Goal: Information Seeking & Learning: Learn about a topic

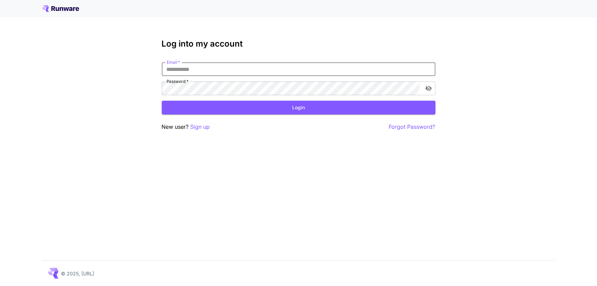
click at [221, 66] on input "Email   *" at bounding box center [299, 69] width 274 height 14
type input "**********"
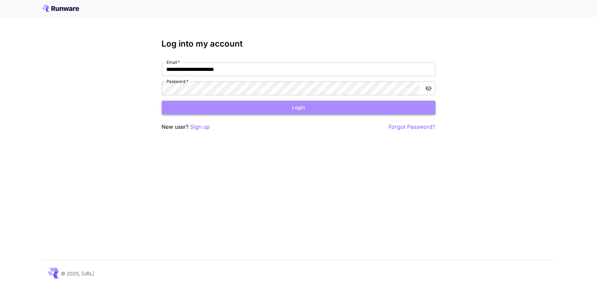
click at [270, 112] on button "Login" at bounding box center [299, 108] width 274 height 14
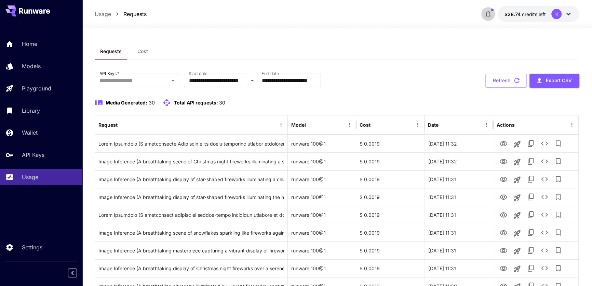
click at [488, 17] on icon "button" at bounding box center [488, 14] width 5 height 7
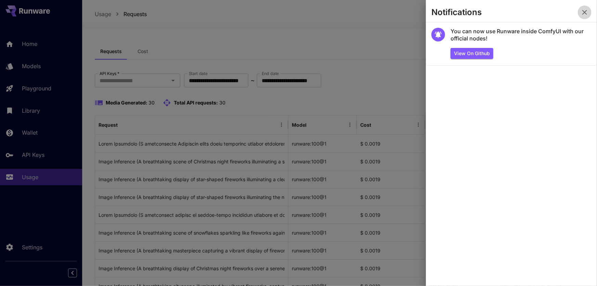
click at [587, 10] on icon "button" at bounding box center [584, 12] width 8 height 8
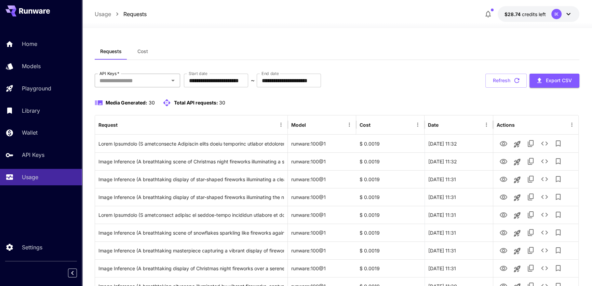
click at [160, 82] on input "API Keys   *" at bounding box center [132, 81] width 70 height 10
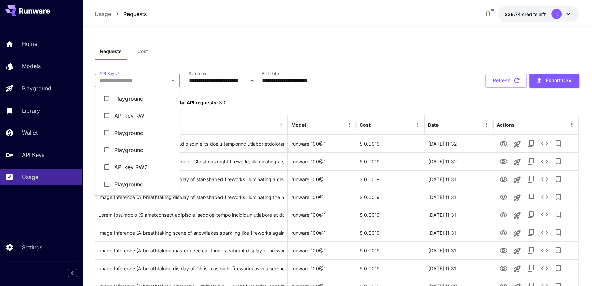
click at [252, 101] on div "Media Generated: 30 Total API requests: 30" at bounding box center [337, 102] width 485 height 8
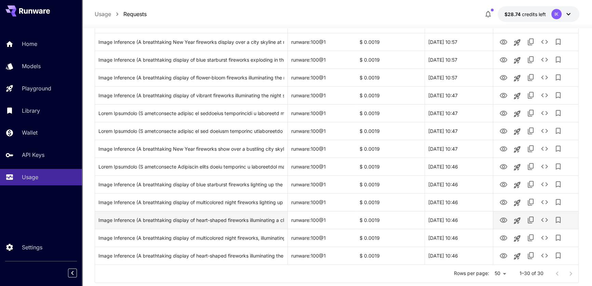
scroll to position [421, 0]
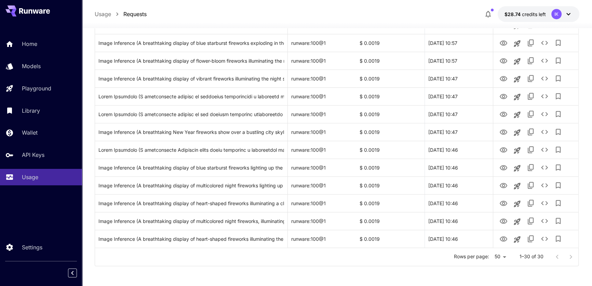
click at [572, 256] on div at bounding box center [564, 257] width 27 height 14
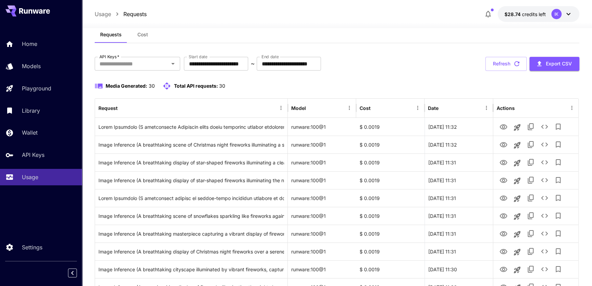
scroll to position [0, 0]
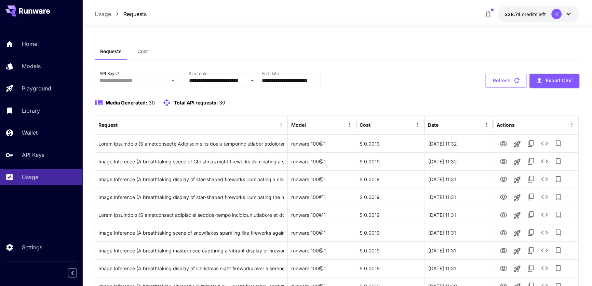
click at [221, 81] on input "**********" at bounding box center [216, 81] width 64 height 14
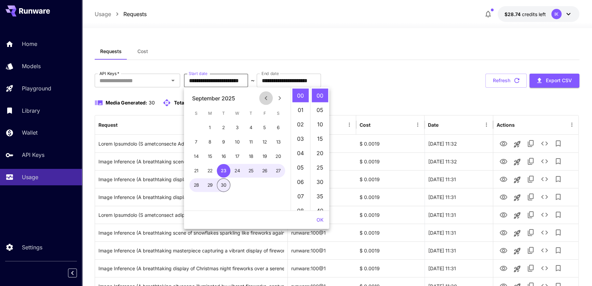
click at [264, 98] on icon "Previous month" at bounding box center [266, 98] width 8 height 8
click at [265, 128] on button "1" at bounding box center [265, 128] width 14 height 14
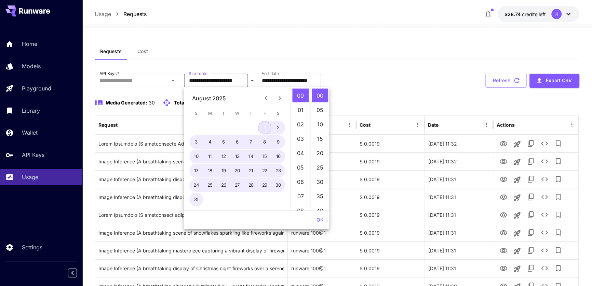
type input "**********"
click at [393, 100] on div "Media Generated: 30 Total API requests: 30" at bounding box center [337, 102] width 485 height 8
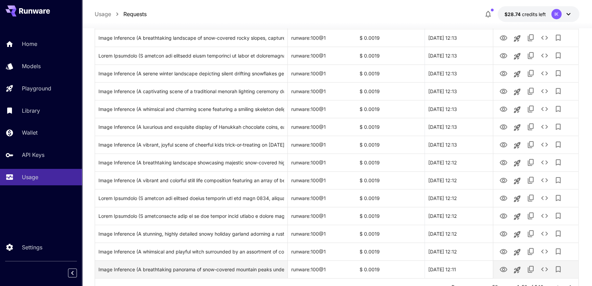
scroll to position [776, 0]
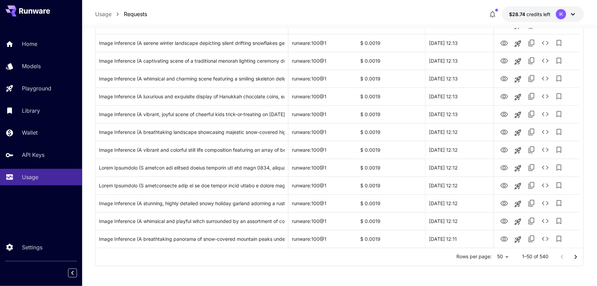
click at [497, 270] on li "100" at bounding box center [498, 271] width 20 height 12
type input "***"
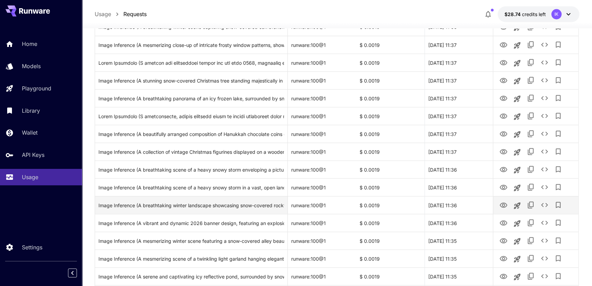
scroll to position [1665, 0]
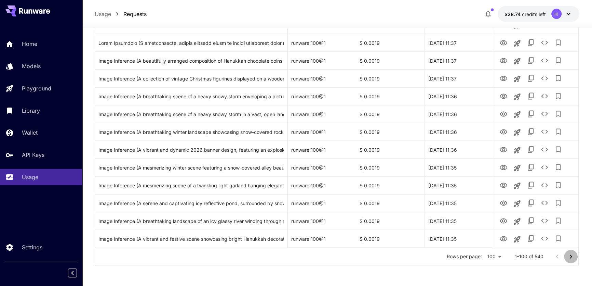
click at [572, 255] on icon "Go to next page" at bounding box center [571, 256] width 8 height 8
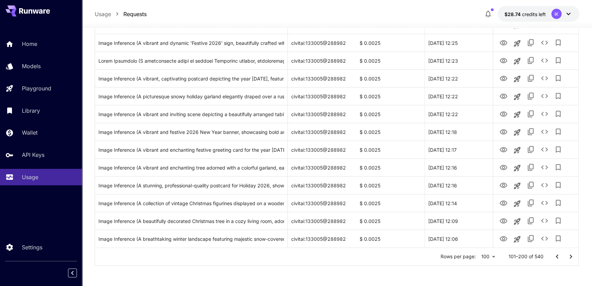
click at [569, 254] on icon "Go to next page" at bounding box center [571, 256] width 8 height 8
click at [573, 254] on icon "Go to next page" at bounding box center [571, 256] width 8 height 8
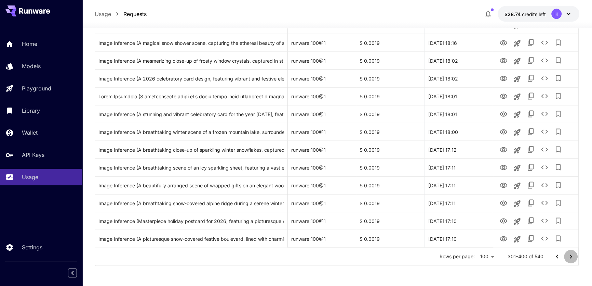
click at [569, 254] on icon "Go to next page" at bounding box center [571, 256] width 8 height 8
click at [566, 254] on button "Go to next page" at bounding box center [571, 257] width 14 height 14
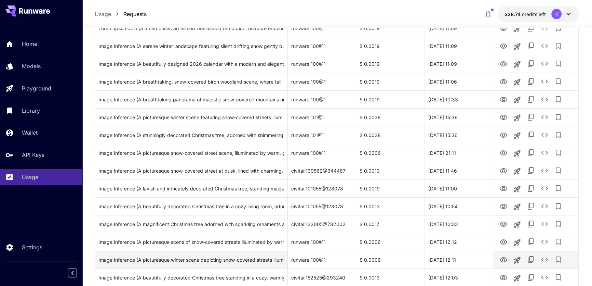
scroll to position [132, 0]
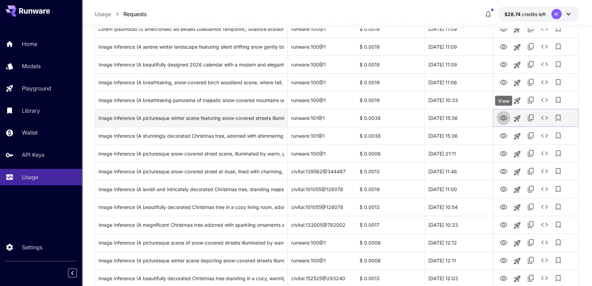
click at [503, 119] on icon "View" at bounding box center [504, 118] width 8 height 8
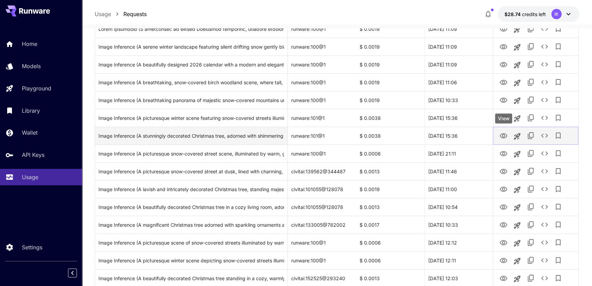
click at [504, 134] on icon "View" at bounding box center [504, 135] width 8 height 5
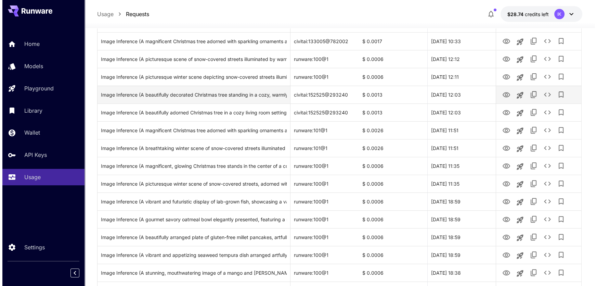
scroll to position [319, 0]
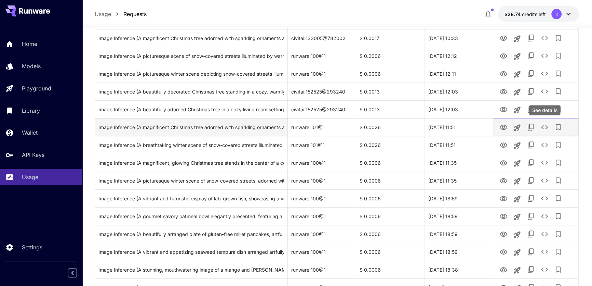
click at [544, 127] on icon "See details" at bounding box center [545, 127] width 8 height 8
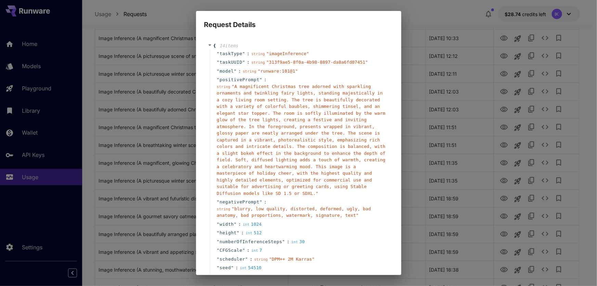
click at [425, 14] on div "Request Details { 14 item s " taskType " : string " imageInference " " taskUUID…" at bounding box center [298, 143] width 597 height 286
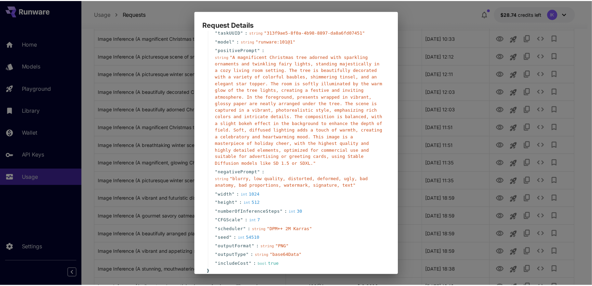
scroll to position [64, 0]
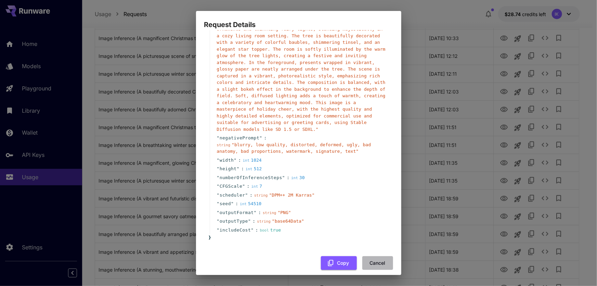
click at [368, 256] on button "Cancel" at bounding box center [377, 263] width 31 height 14
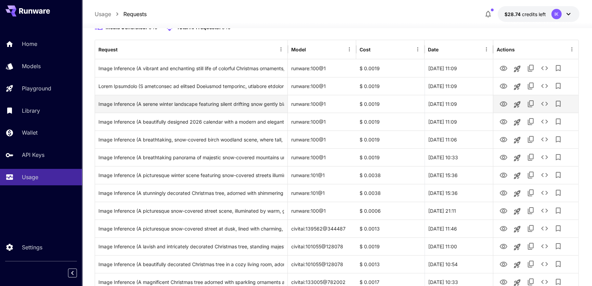
scroll to position [0, 0]
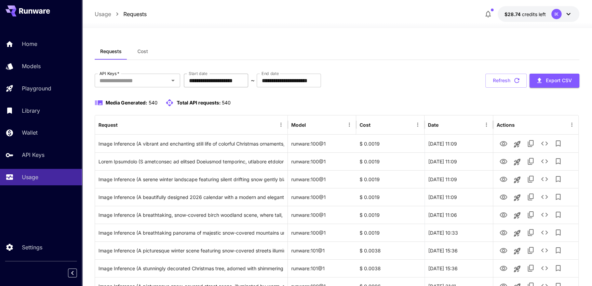
click at [248, 83] on input "**********" at bounding box center [216, 81] width 64 height 14
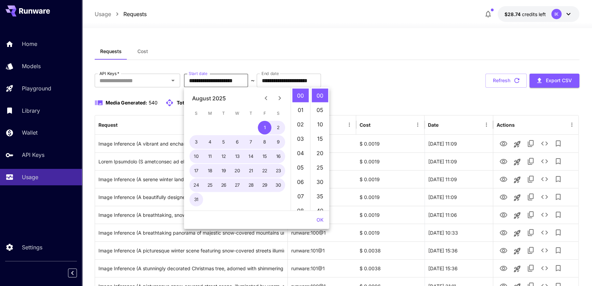
click at [280, 96] on icon "Next month" at bounding box center [280, 98] width 8 height 8
click at [209, 128] on button "1" at bounding box center [210, 128] width 14 height 14
type input "**********"
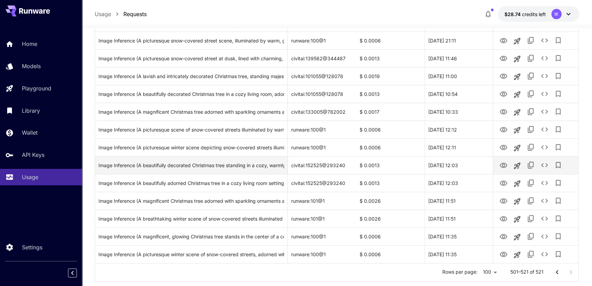
scroll to position [261, 0]
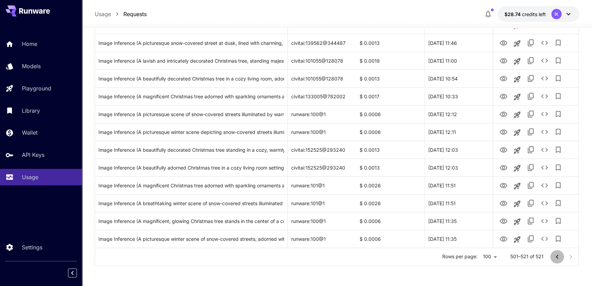
click at [560, 255] on icon "Go to previous page" at bounding box center [557, 256] width 8 height 8
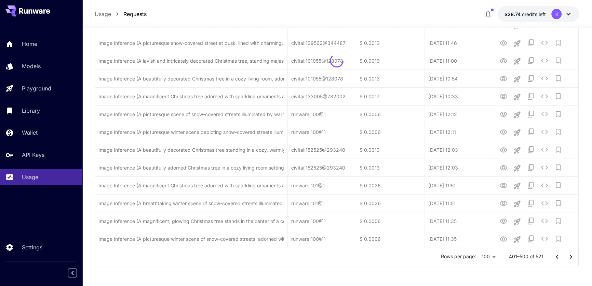
click at [560, 255] on icon "Go to previous page" at bounding box center [557, 256] width 8 height 8
click at [560, 255] on div at bounding box center [564, 257] width 27 height 14
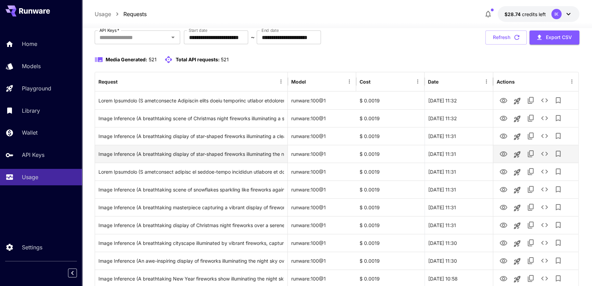
scroll to position [0, 0]
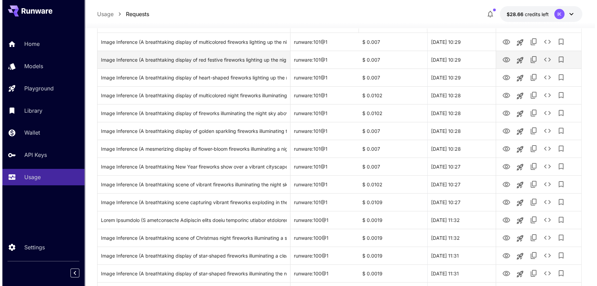
scroll to position [124, 0]
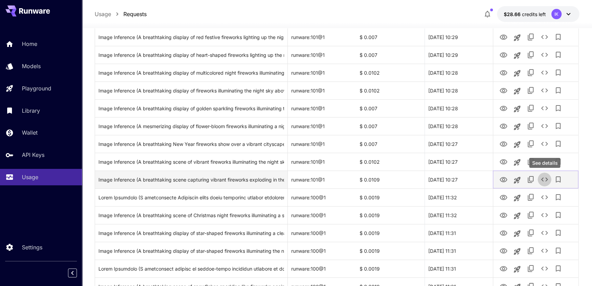
click at [545, 179] on icon "See details" at bounding box center [545, 179] width 8 height 8
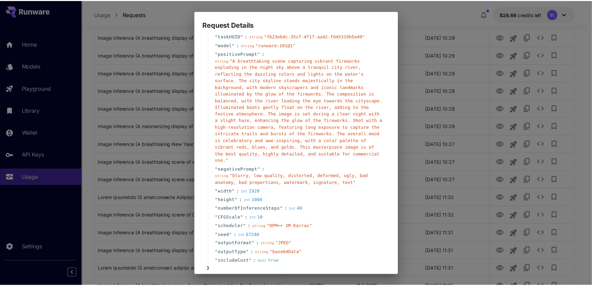
scroll to position [51, 0]
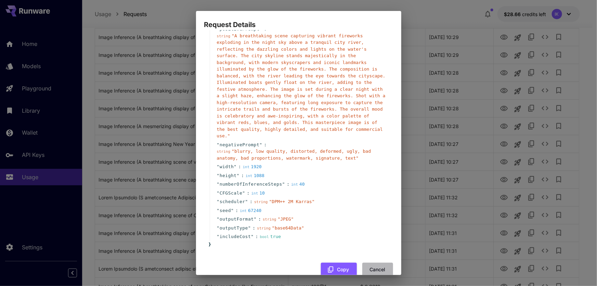
click at [373, 262] on button "Cancel" at bounding box center [377, 269] width 31 height 14
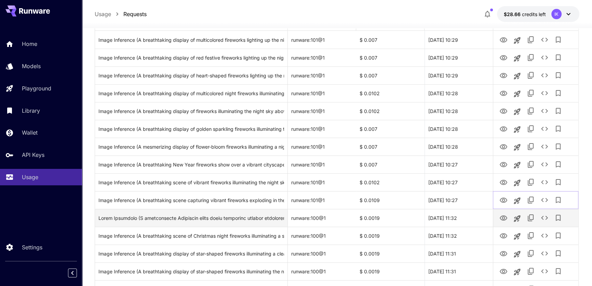
scroll to position [93, 0]
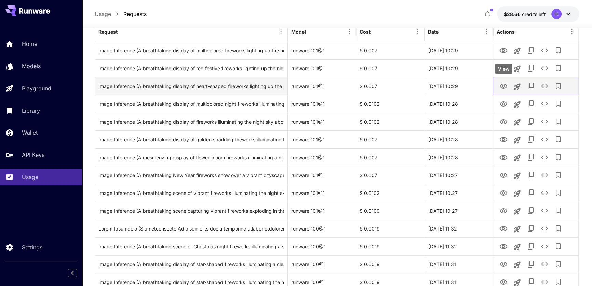
click at [502, 85] on icon "View" at bounding box center [504, 85] width 8 height 5
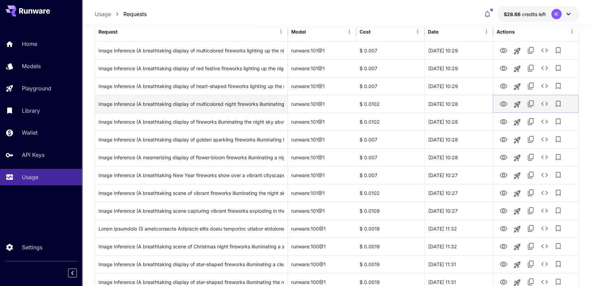
click at [504, 103] on icon "View" at bounding box center [504, 103] width 8 height 5
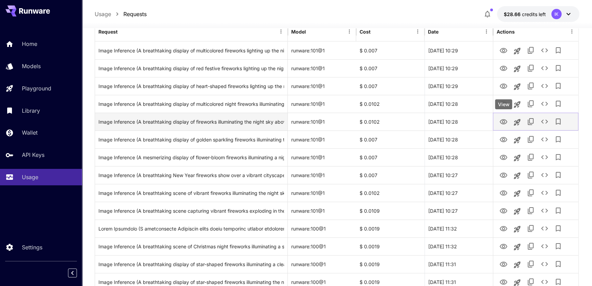
click at [501, 120] on icon "View" at bounding box center [504, 121] width 8 height 5
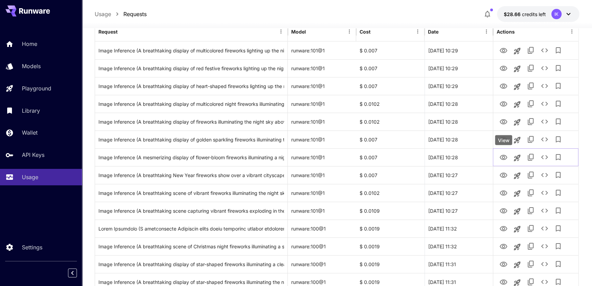
click at [504, 140] on div "View" at bounding box center [503, 140] width 17 height 10
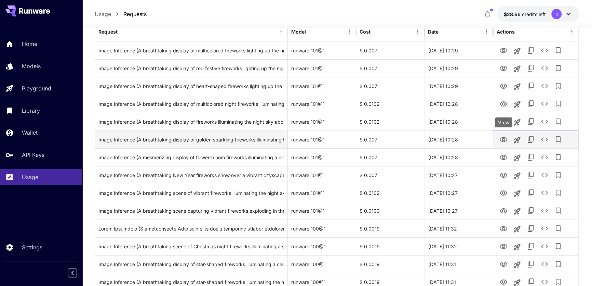
click at [503, 141] on icon "View" at bounding box center [504, 139] width 8 height 8
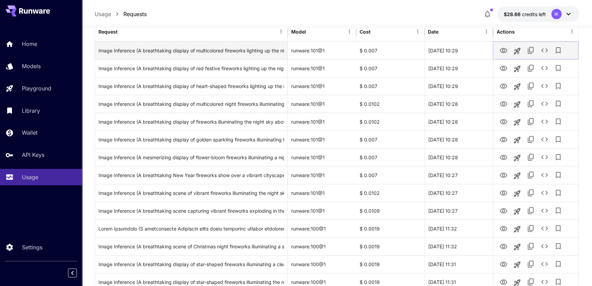
click at [503, 48] on icon "View" at bounding box center [504, 50] width 8 height 5
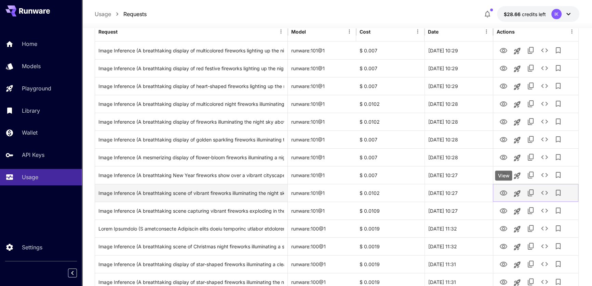
click at [505, 191] on icon "View" at bounding box center [504, 193] width 8 height 8
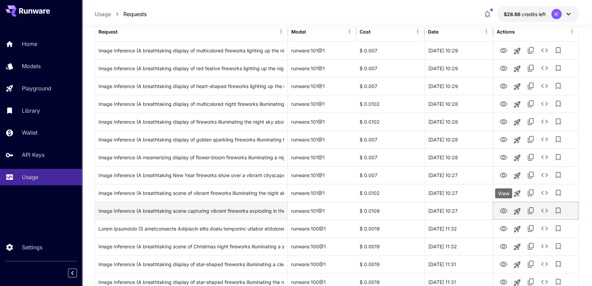
click at [503, 210] on icon "View" at bounding box center [504, 210] width 8 height 5
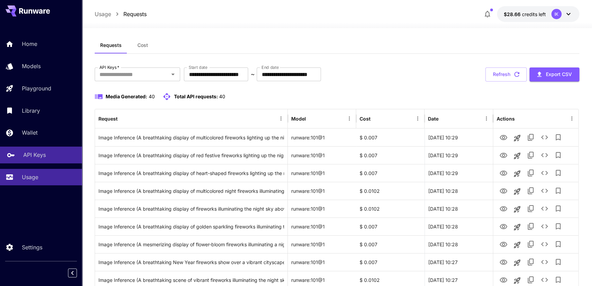
scroll to position [0, 0]
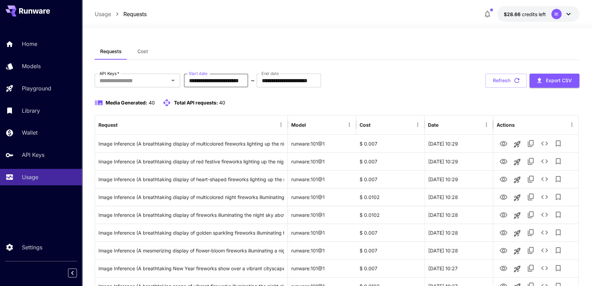
click at [207, 81] on input "**********" at bounding box center [216, 81] width 64 height 14
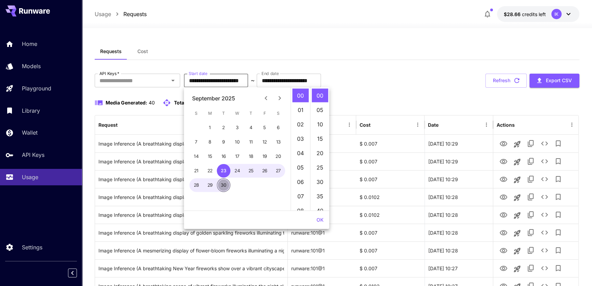
click at [222, 184] on button "30" at bounding box center [224, 185] width 14 height 14
type input "**********"
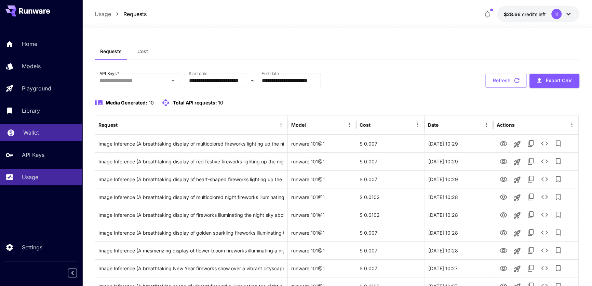
click at [31, 134] on p "Wallet" at bounding box center [31, 132] width 16 height 8
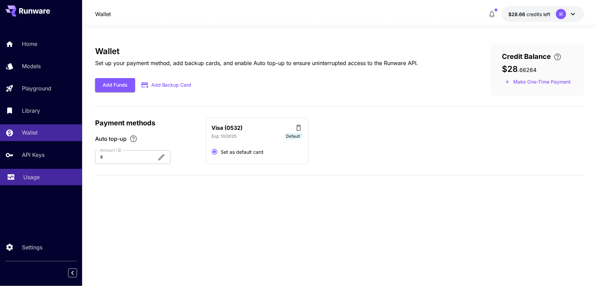
click at [47, 178] on div "Usage" at bounding box center [49, 177] width 53 height 8
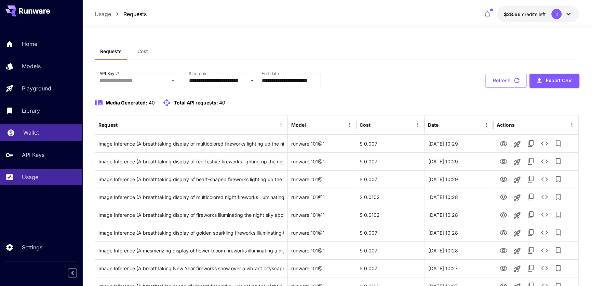
click at [22, 131] on link "Wallet" at bounding box center [41, 132] width 82 height 17
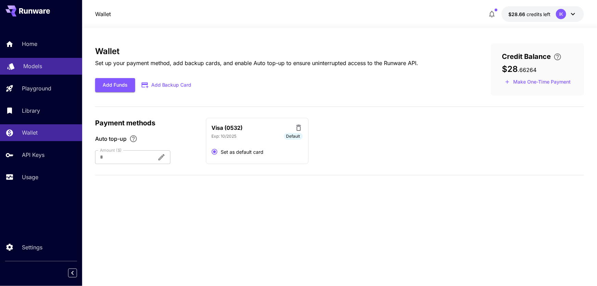
click at [41, 67] on p "Models" at bounding box center [32, 66] width 19 height 8
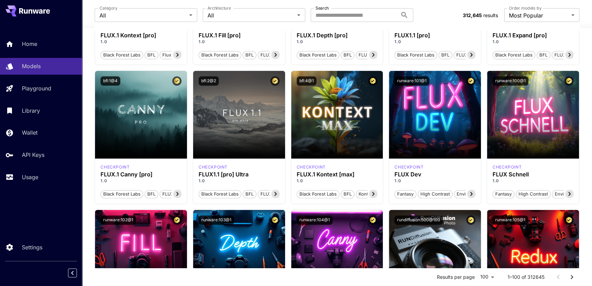
scroll to position [311, 0]
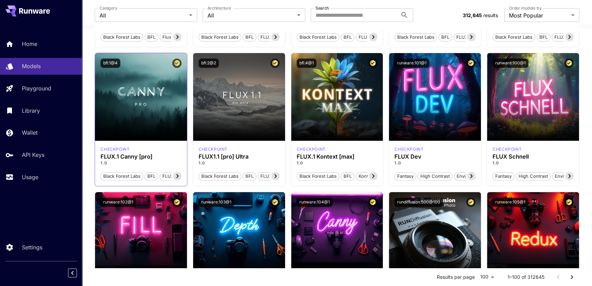
click at [179, 175] on icon at bounding box center [177, 176] width 8 height 8
click at [413, 62] on button "runware:101@1" at bounding box center [412, 62] width 35 height 9
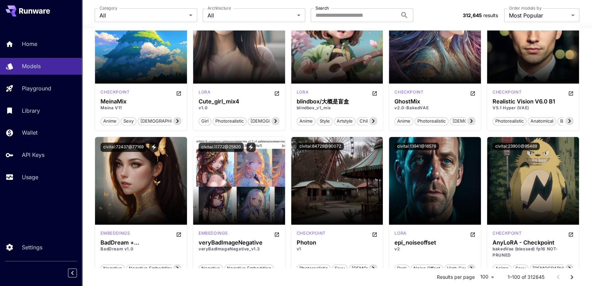
scroll to position [1243, 0]
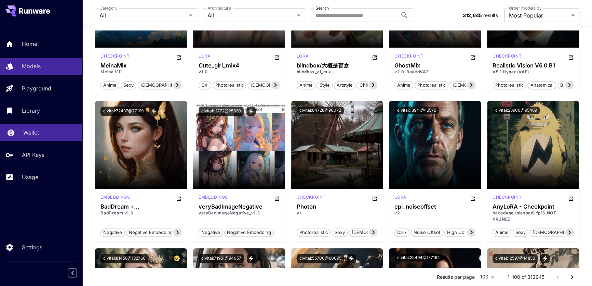
click at [29, 135] on p "Wallet" at bounding box center [31, 132] width 16 height 8
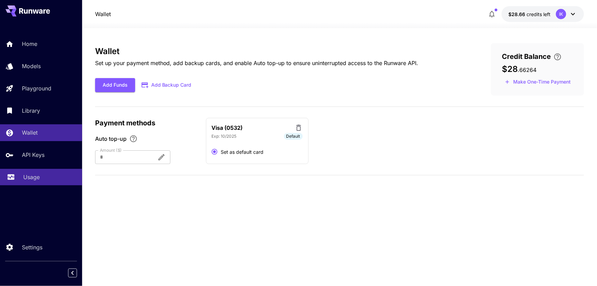
click at [24, 176] on p "Usage" at bounding box center [31, 177] width 16 height 8
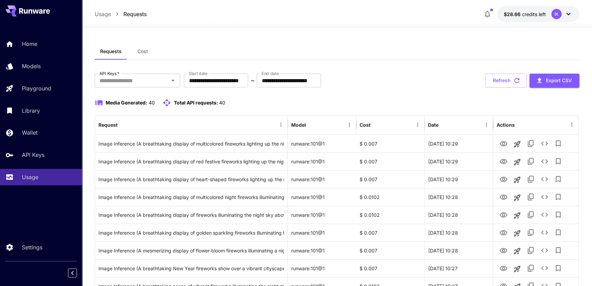
click at [143, 53] on span "Cost" at bounding box center [142, 51] width 11 height 6
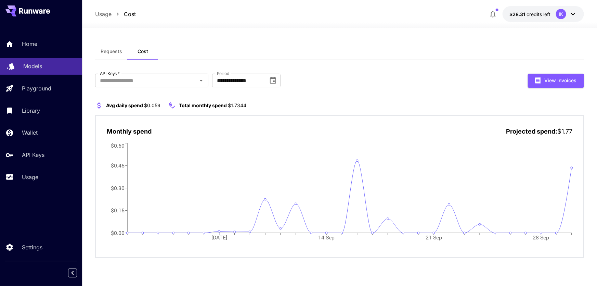
click at [35, 68] on p "Models" at bounding box center [32, 66] width 19 height 8
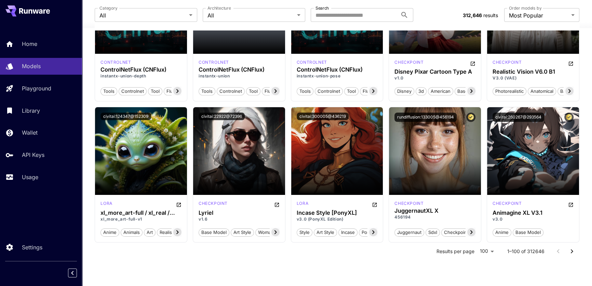
scroll to position [2651, 0]
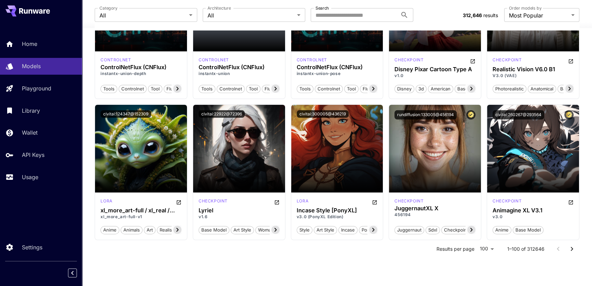
click at [572, 245] on icon "Go to next page" at bounding box center [572, 249] width 8 height 8
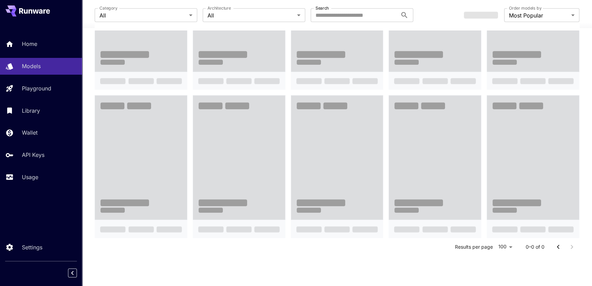
scroll to position [434, 0]
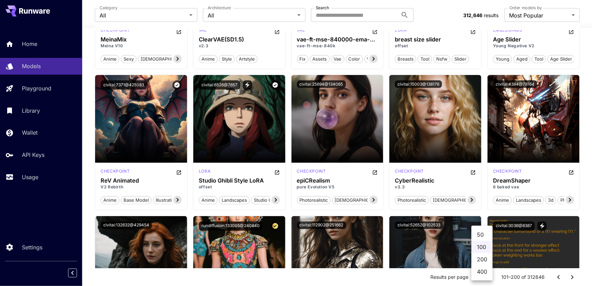
click at [589, 185] on div at bounding box center [298, 143] width 597 height 286
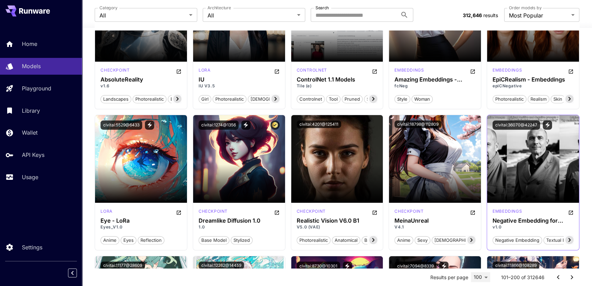
scroll to position [1926, 0]
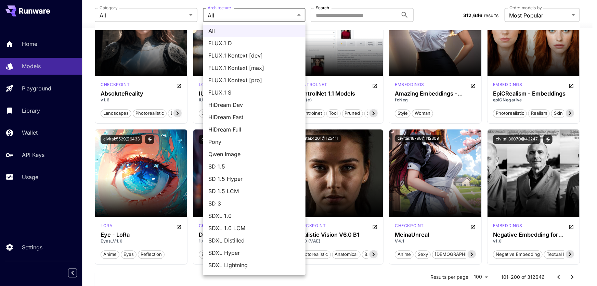
click at [190, 17] on div at bounding box center [298, 143] width 597 height 286
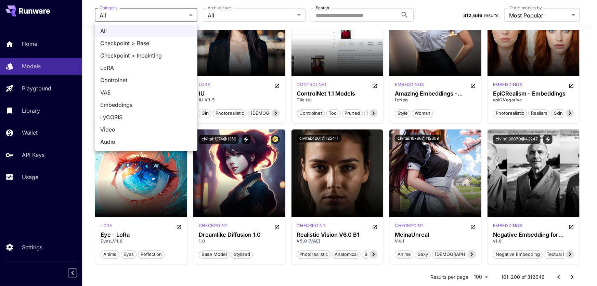
click at [309, 5] on div at bounding box center [298, 143] width 597 height 286
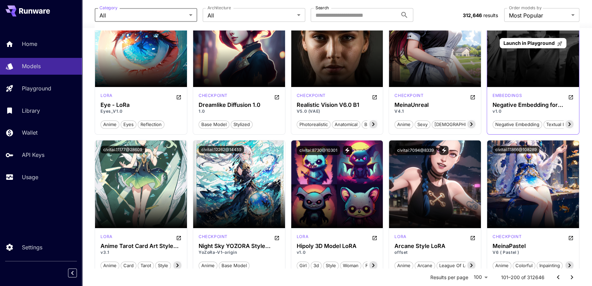
scroll to position [2175, 0]
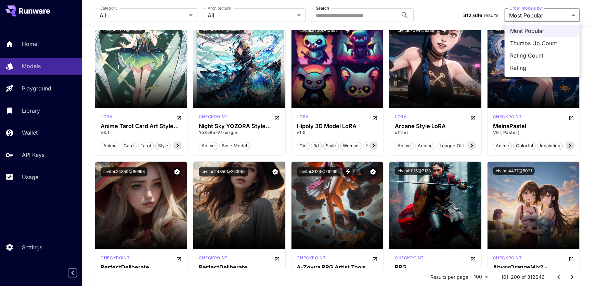
click at [589, 19] on div at bounding box center [298, 143] width 597 height 286
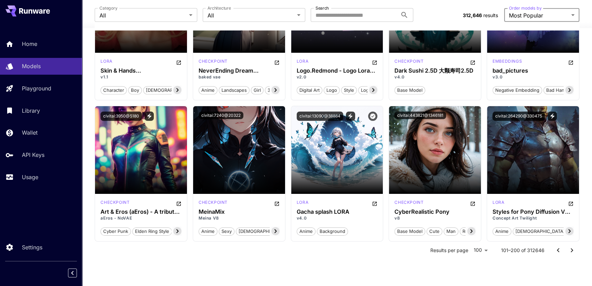
scroll to position [2653, 0]
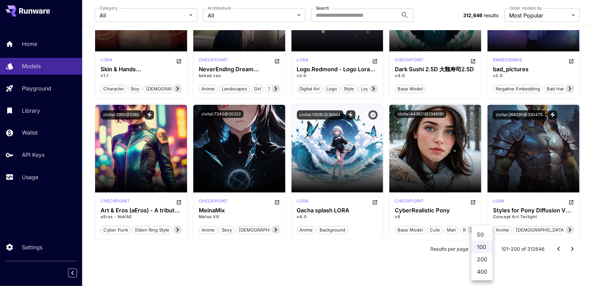
click at [486, 260] on li "200" at bounding box center [481, 259] width 21 height 12
type input "***"
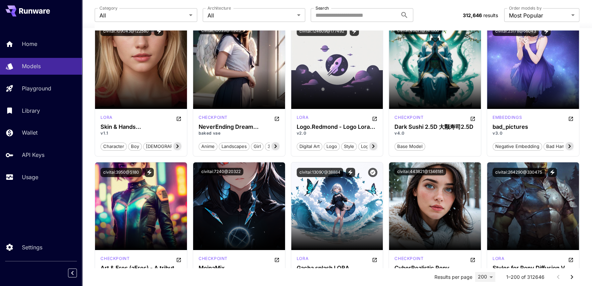
scroll to position [6301, 0]
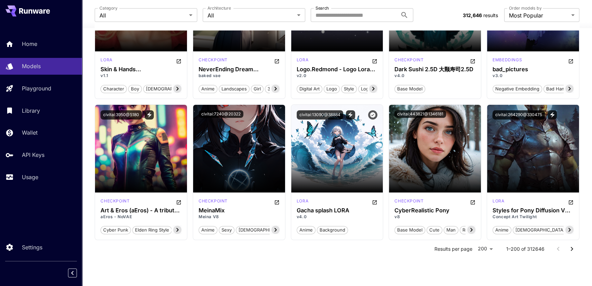
click at [572, 247] on icon "Go to next page" at bounding box center [572, 249] width 2 height 4
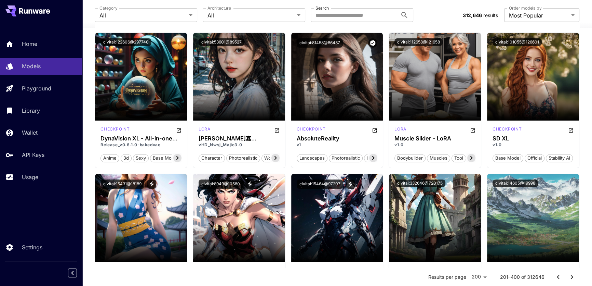
scroll to position [3575, 0]
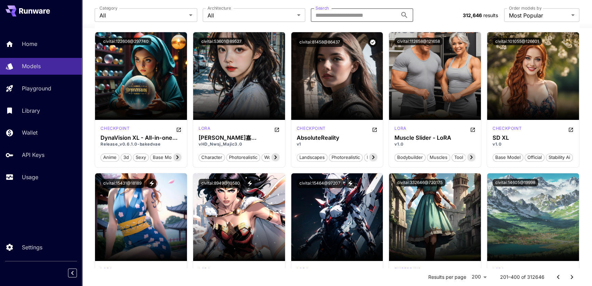
click at [361, 19] on input "Search" at bounding box center [354, 15] width 87 height 14
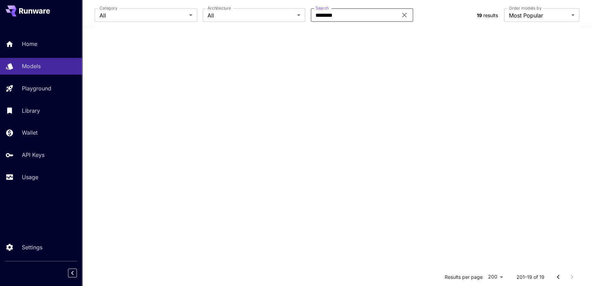
scroll to position [9, 0]
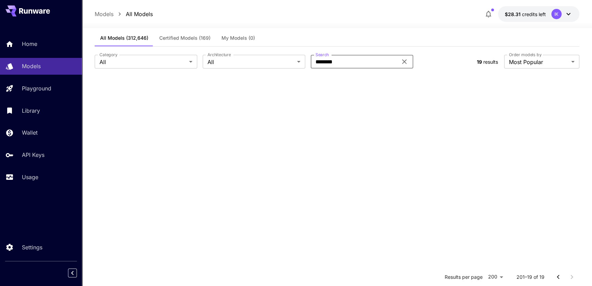
type input "********"
click at [406, 60] on icon at bounding box center [404, 62] width 4 height 4
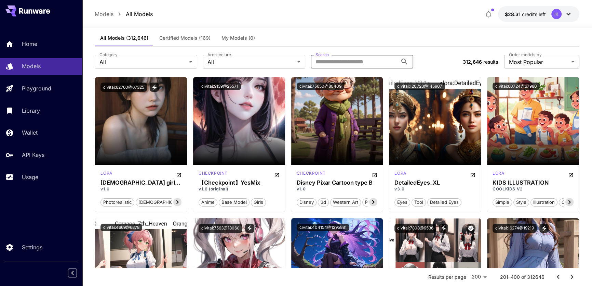
click at [358, 63] on input "Search" at bounding box center [354, 62] width 87 height 14
type input "********"
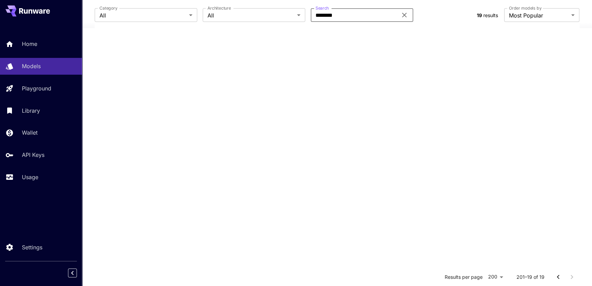
scroll to position [133, 0]
click at [557, 246] on icon "Go to previous page" at bounding box center [558, 247] width 8 height 8
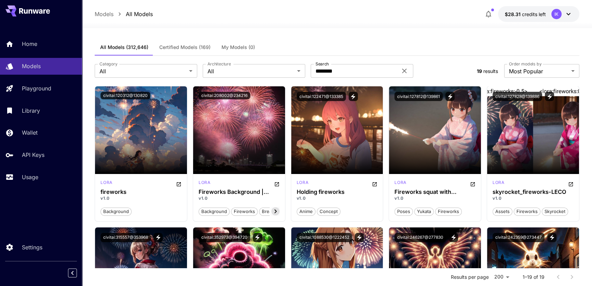
scroll to position [0, 0]
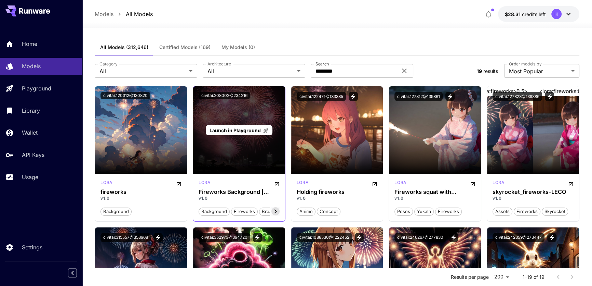
click at [249, 144] on div "Launch in Playground" at bounding box center [239, 130] width 92 height 88
click at [241, 129] on span "Launch in Playground" at bounding box center [235, 130] width 51 height 6
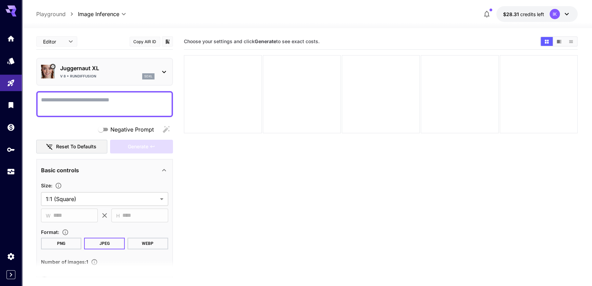
click at [47, 14] on p "Playground" at bounding box center [50, 14] width 29 height 8
click at [11, 62] on icon "Models" at bounding box center [12, 60] width 8 height 8
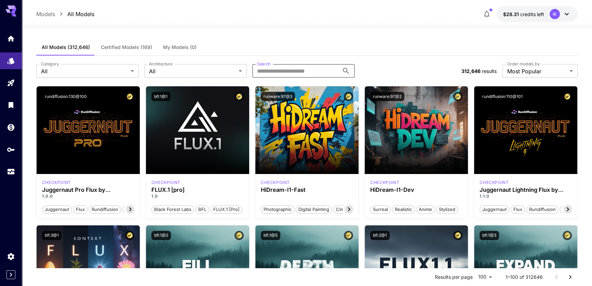
click at [272, 70] on input "Search" at bounding box center [295, 71] width 87 height 14
type input "********"
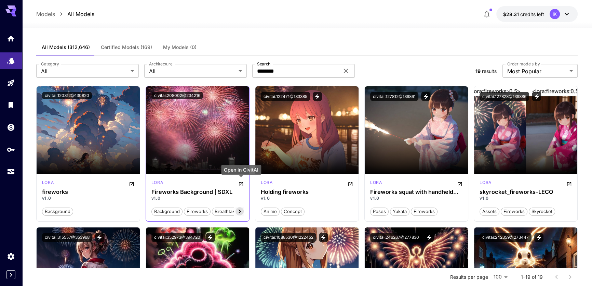
click at [241, 185] on icon "Open in CivitAI" at bounding box center [240, 183] width 5 height 5
drag, startPoint x: 201, startPoint y: 95, endPoint x: 155, endPoint y: 95, distance: 45.8
click at [155, 95] on button "civitai:208002@234216" at bounding box center [177, 96] width 52 height 8
click at [239, 210] on icon at bounding box center [240, 211] width 8 height 8
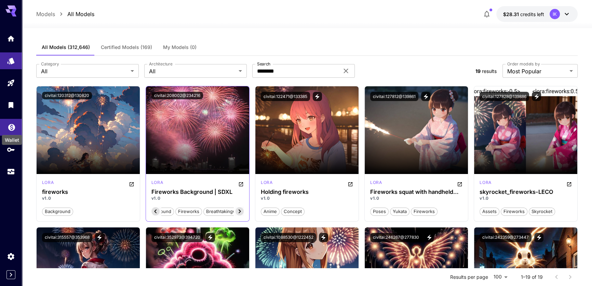
click at [10, 125] on icon "Wallet" at bounding box center [11, 125] width 7 height 7
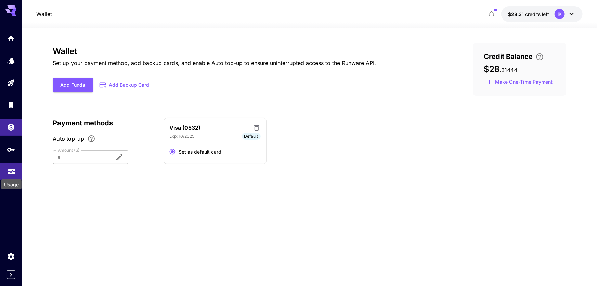
click at [13, 171] on icon "Usage" at bounding box center [12, 169] width 8 height 8
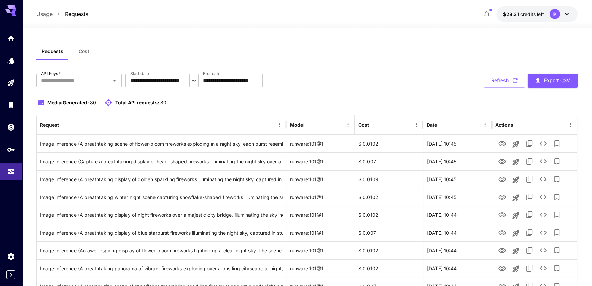
click at [82, 51] on span "Cost" at bounding box center [84, 51] width 11 height 6
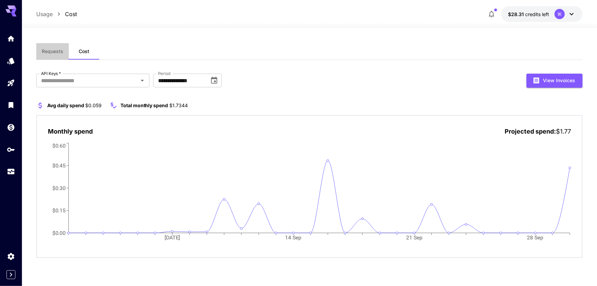
click at [50, 52] on span "Requests" at bounding box center [53, 51] width 22 height 6
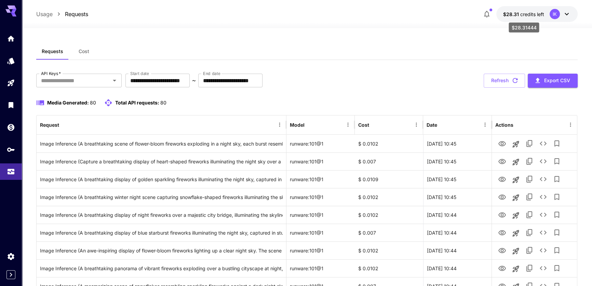
click at [515, 14] on span "$28.31" at bounding box center [511, 14] width 17 height 6
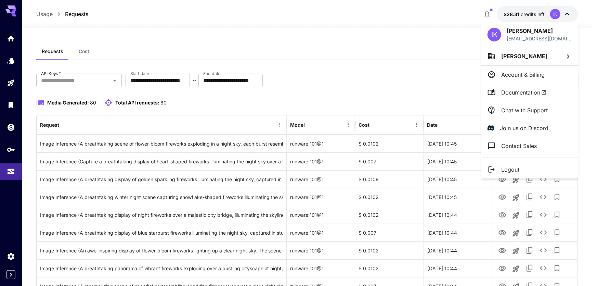
click at [423, 45] on div at bounding box center [298, 143] width 597 height 286
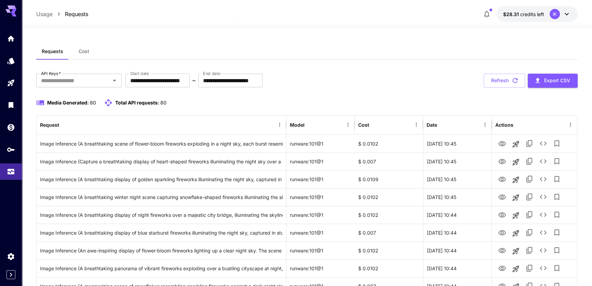
click at [418, 76] on div "**********" at bounding box center [307, 81] width 542 height 14
click at [9, 65] on link at bounding box center [11, 60] width 22 height 17
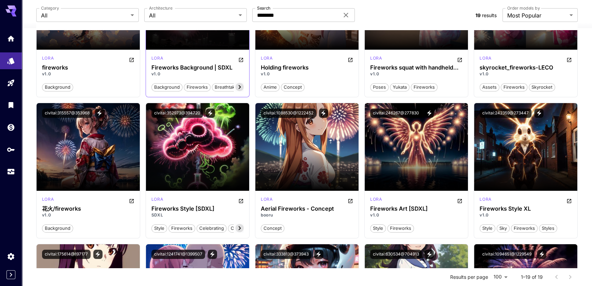
scroll to position [62, 0]
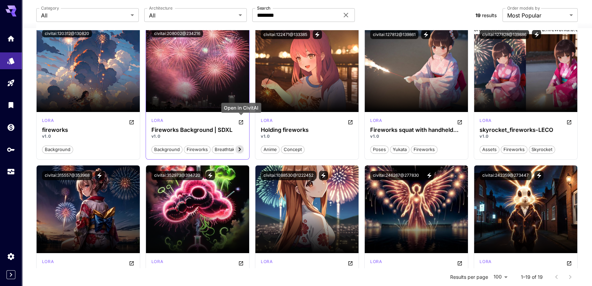
click at [240, 123] on icon "Open in CivitAI" at bounding box center [241, 122] width 4 height 4
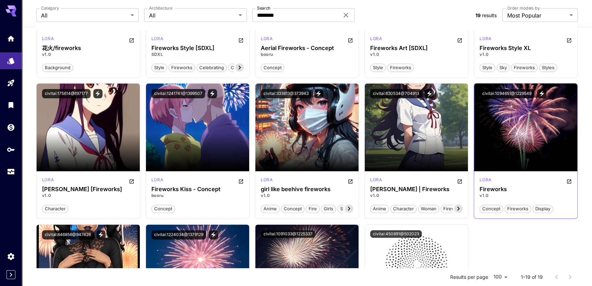
scroll to position [311, 0]
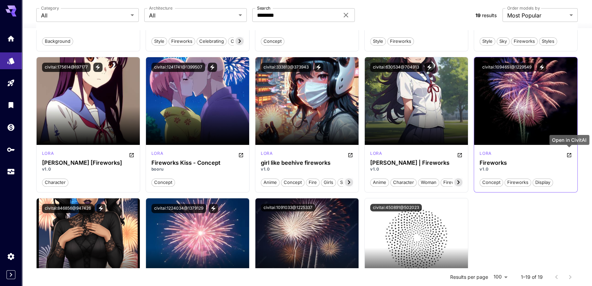
click at [569, 153] on icon "Open in CivitAI" at bounding box center [569, 154] width 5 height 5
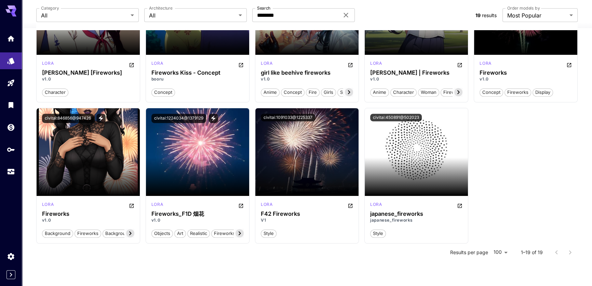
scroll to position [404, 0]
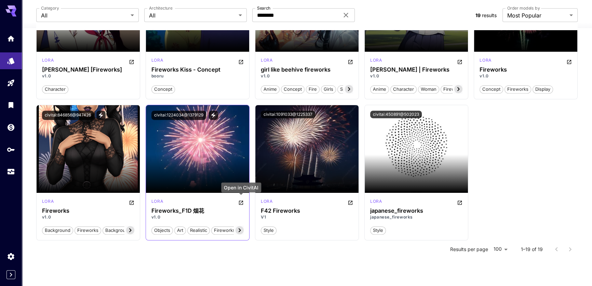
click at [241, 202] on icon "Open in CivitAI" at bounding box center [241, 202] width 4 height 4
click at [352, 202] on icon "Open in CivitAI" at bounding box center [350, 202] width 5 height 5
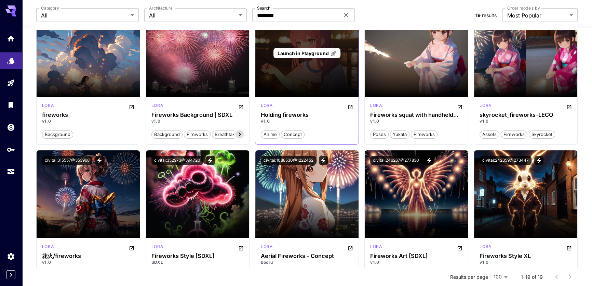
scroll to position [0, 0]
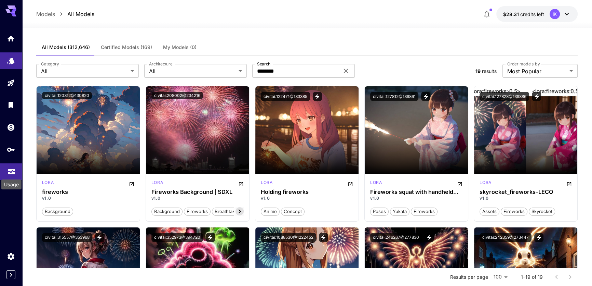
click at [12, 171] on icon "Usage" at bounding box center [12, 171] width 8 height 8
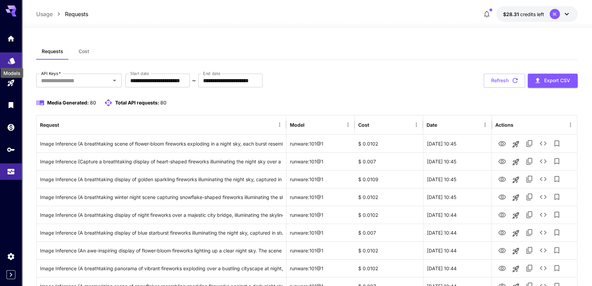
click at [9, 62] on icon "Models" at bounding box center [12, 60] width 8 height 8
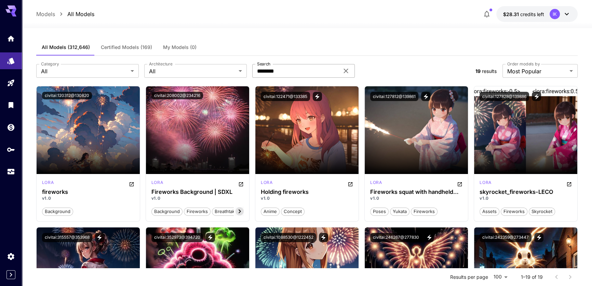
click at [345, 72] on icon at bounding box center [346, 71] width 4 height 4
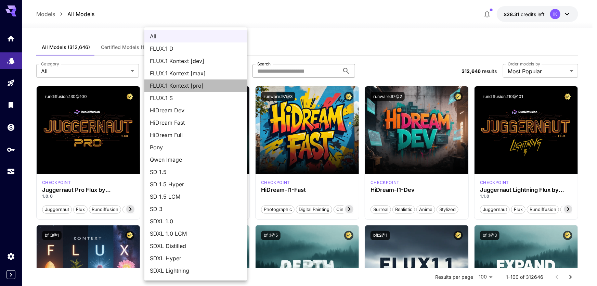
drag, startPoint x: 214, startPoint y: 84, endPoint x: 210, endPoint y: 88, distance: 6.0
click at [214, 84] on span "FLUX.1 Kontext [pro]" at bounding box center [196, 85] width 92 height 8
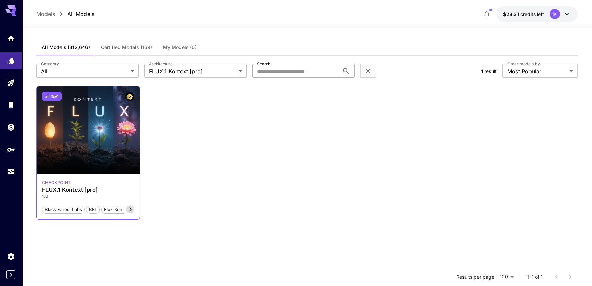
click at [52, 94] on button "bfl:3@1" at bounding box center [51, 96] width 19 height 9
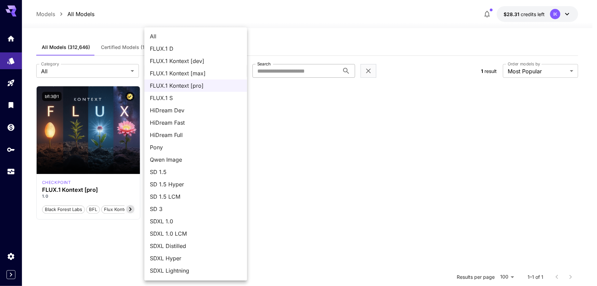
click at [242, 69] on body "**********" at bounding box center [298, 205] width 597 height 410
click at [202, 170] on span "SD 1.5" at bounding box center [196, 172] width 92 height 8
type input "****"
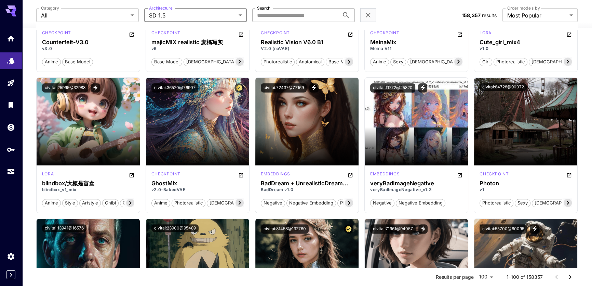
scroll to position [435, 0]
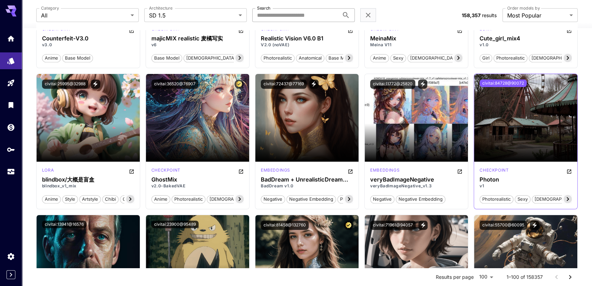
click at [517, 80] on button "civitai:84728@90072" at bounding box center [503, 83] width 47 height 8
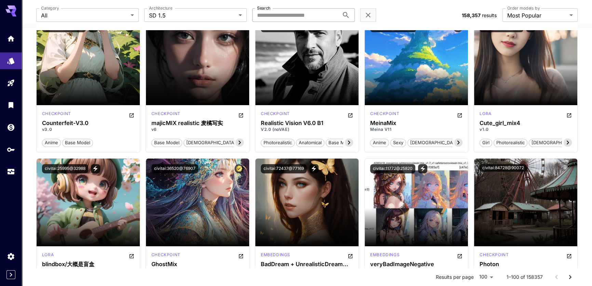
scroll to position [404, 0]
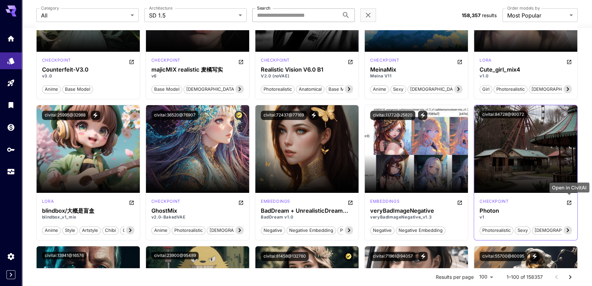
click at [571, 201] on icon "Open in CivitAI" at bounding box center [569, 202] width 4 height 4
click at [9, 172] on icon "Usage" at bounding box center [11, 171] width 7 height 3
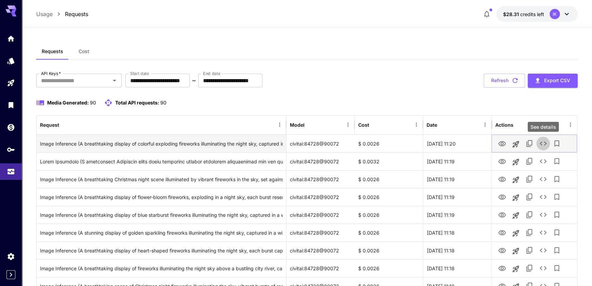
click at [543, 141] on icon "See details" at bounding box center [543, 143] width 8 height 8
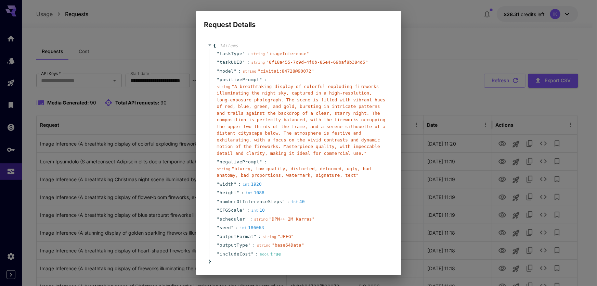
click at [465, 48] on div "Request Details { 14 item s " taskType " : string " imageInference " " taskUUID…" at bounding box center [298, 143] width 597 height 286
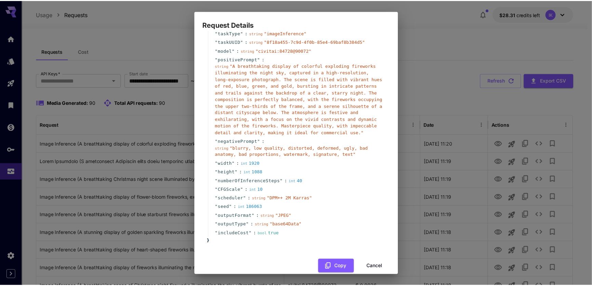
scroll to position [31, 0]
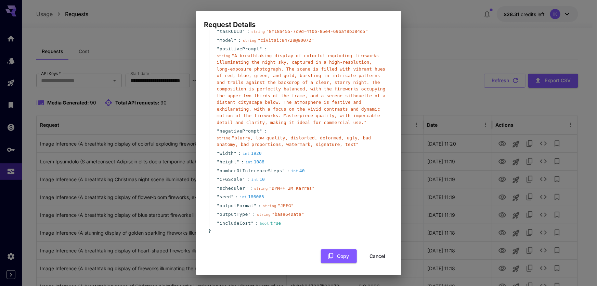
click at [372, 255] on button "Cancel" at bounding box center [377, 256] width 31 height 14
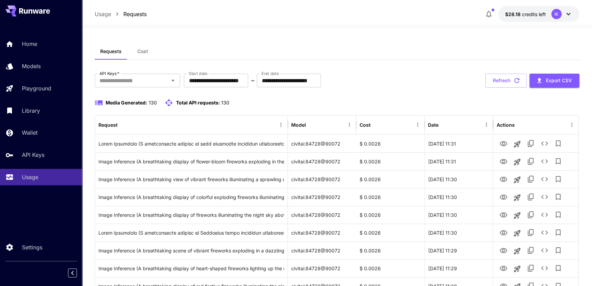
click at [144, 49] on span "Cost" at bounding box center [142, 51] width 11 height 6
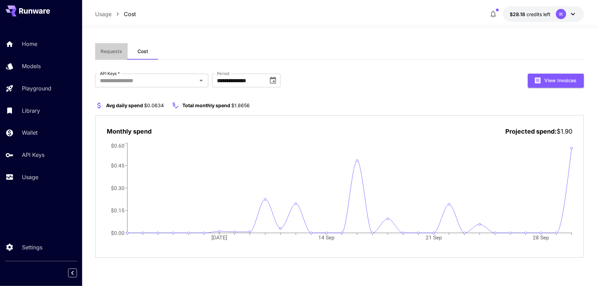
drag, startPoint x: 111, startPoint y: 48, endPoint x: 113, endPoint y: 51, distance: 4.3
click at [111, 48] on button "Requests" at bounding box center [111, 51] width 32 height 16
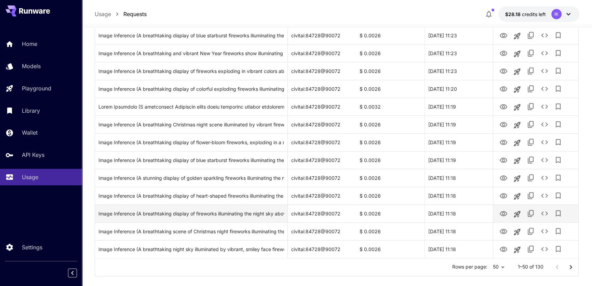
scroll to position [776, 0]
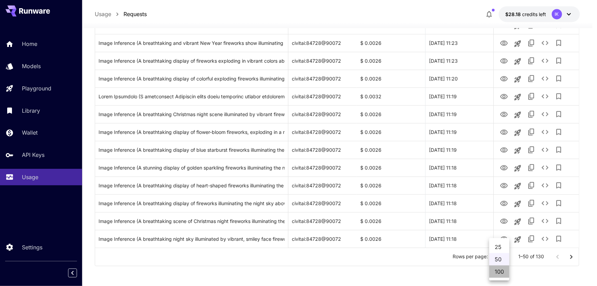
click at [501, 271] on li "100" at bounding box center [499, 271] width 20 height 12
type input "***"
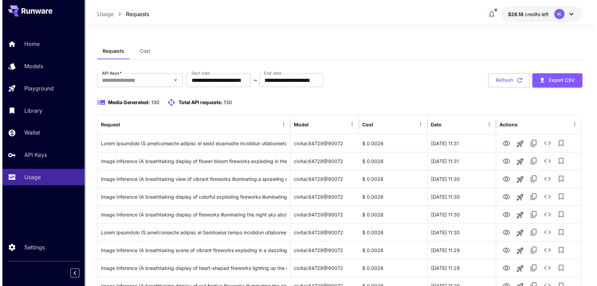
scroll to position [0, 0]
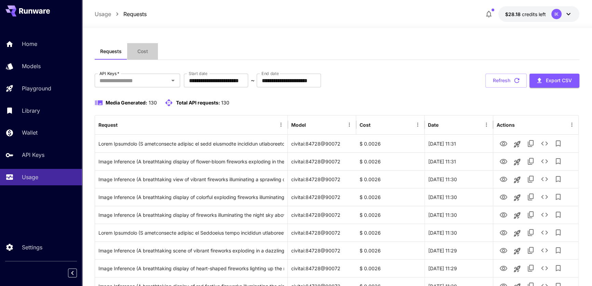
click at [145, 49] on span "Cost" at bounding box center [142, 51] width 11 height 6
